Goal: Information Seeking & Learning: Learn about a topic

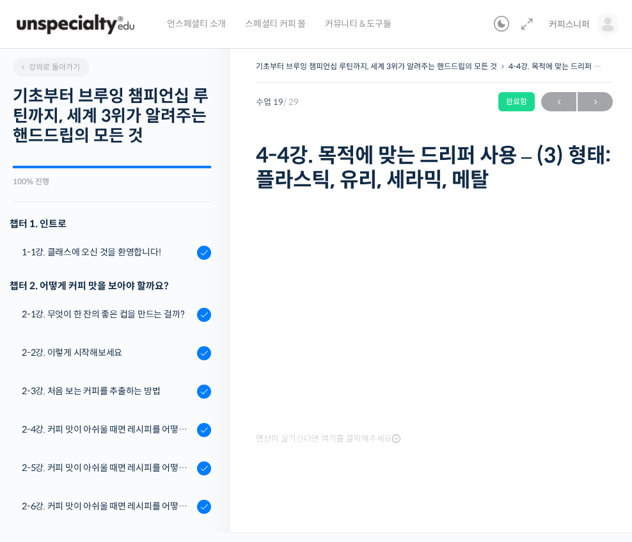
scroll to position [948, 0]
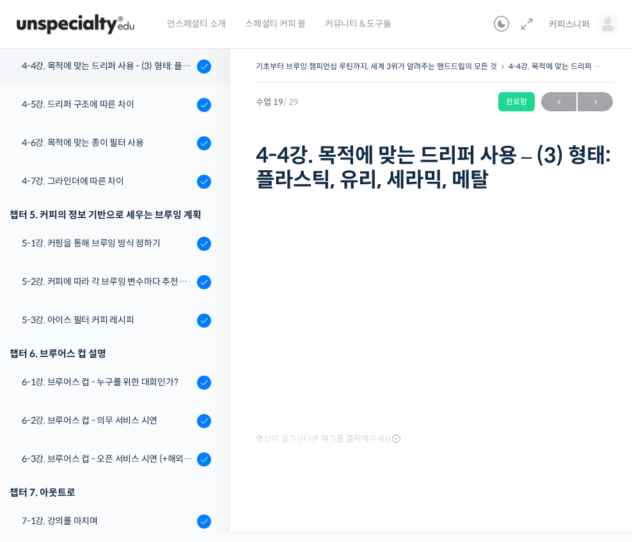
click at [564, 93] on span "←" at bounding box center [558, 101] width 35 height 17
click at [600, 93] on span "→" at bounding box center [595, 101] width 35 height 17
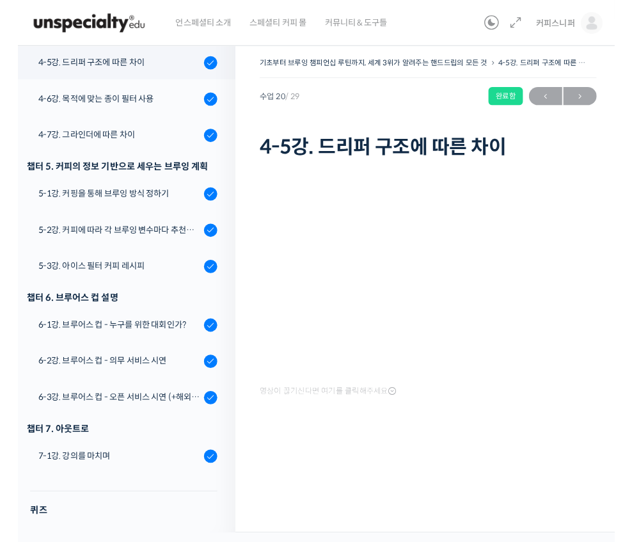
scroll to position [982, 0]
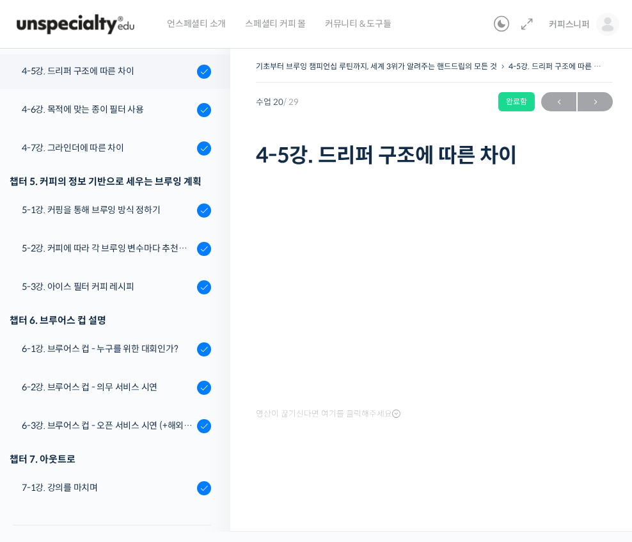
click at [596, 93] on span "→" at bounding box center [595, 101] width 35 height 17
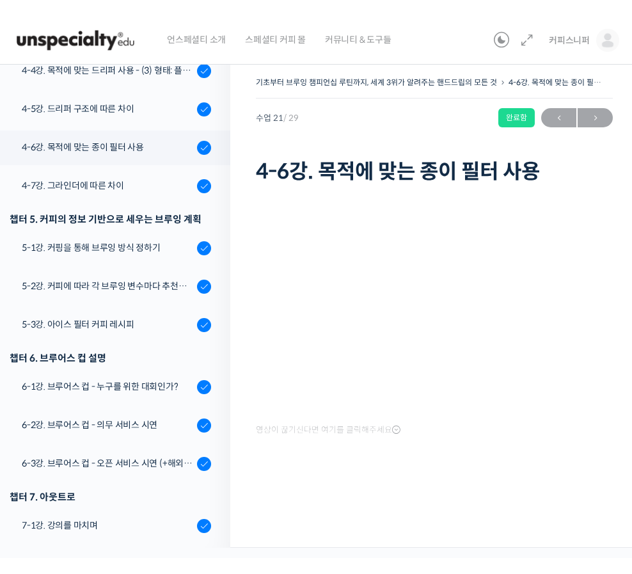
scroll to position [1008, 0]
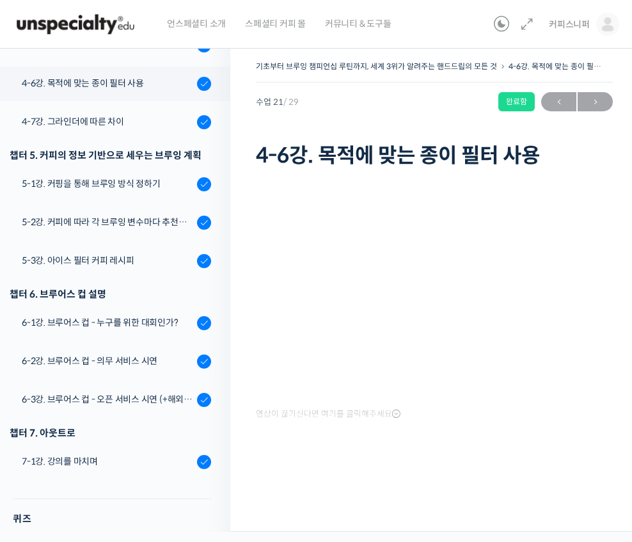
click at [240, 349] on div "기초부터 브루잉 챔피언십 루틴까지, 세계 3위가 알려주는 핸드드립의 모든 것 4-6강. 목적에 맞는 종이 필터 사용 완료함 수업 21 / 29…" at bounding box center [434, 284] width 408 height 493
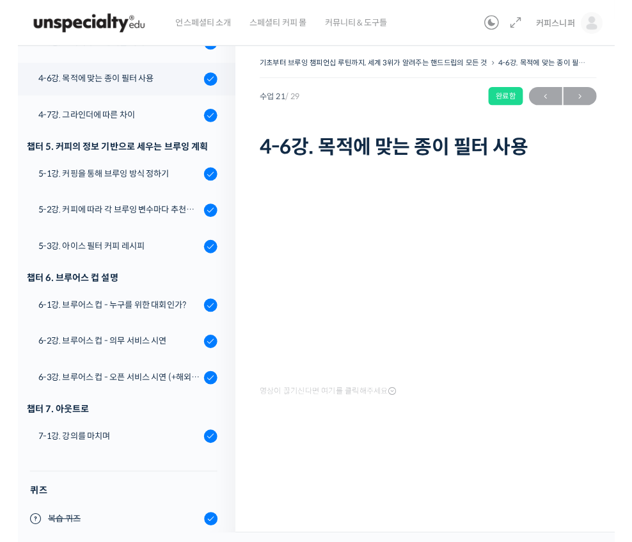
scroll to position [982, 0]
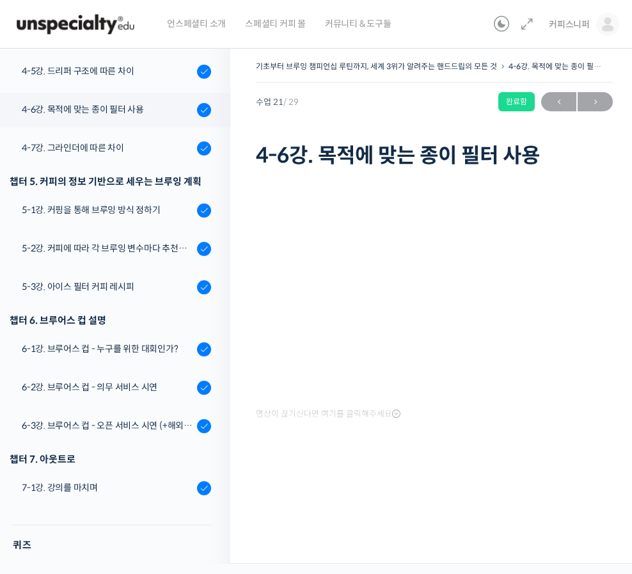
click at [19, 541] on html "언스페셜티 소개 스페셜티 커피 몰 커뮤니티 & 도구들 커피스니퍼 커피스니퍼 @koffeesnif1724300031 내가 등록한 강의 나의 자격…" at bounding box center [316, 287] width 632 height 574
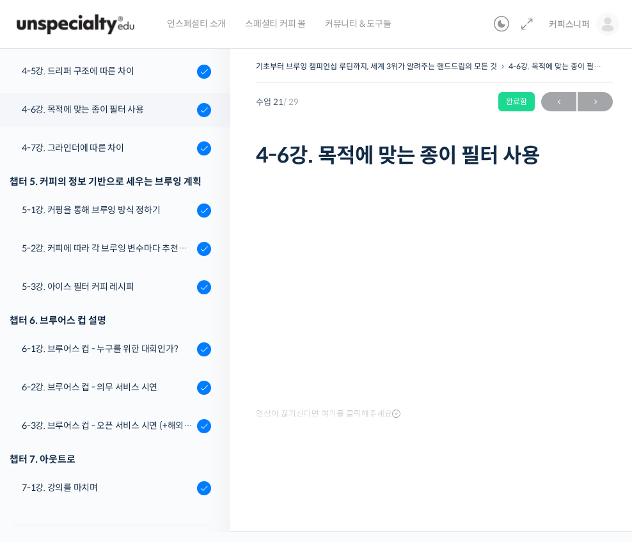
click at [601, 102] on span "→" at bounding box center [595, 101] width 35 height 17
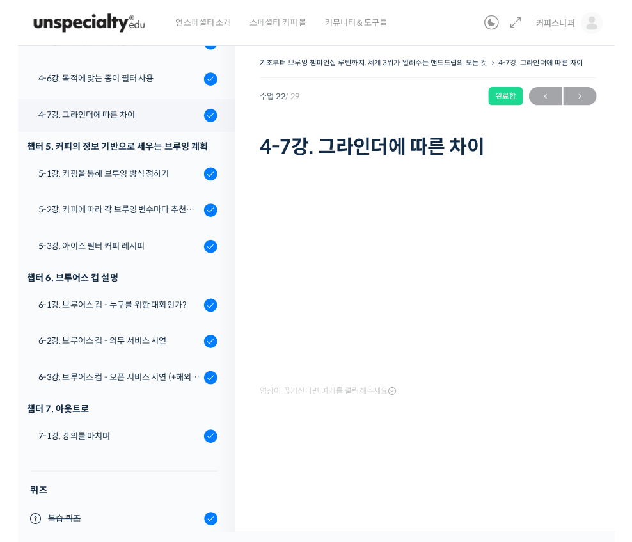
scroll to position [982, 0]
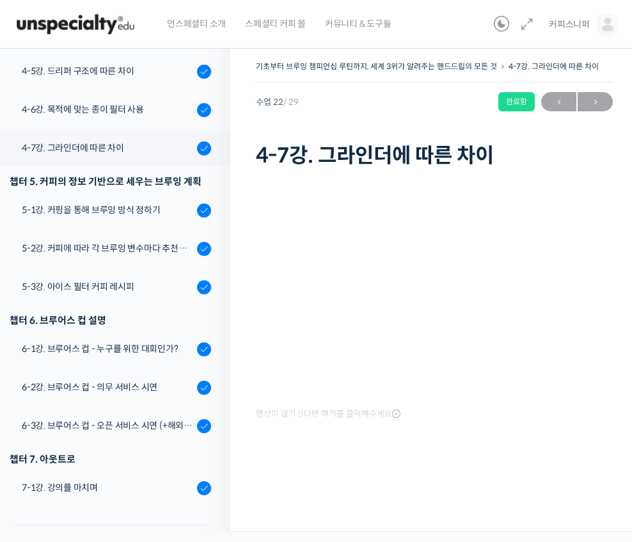
click at [611, 93] on span "→" at bounding box center [595, 101] width 35 height 17
